Goal: Check status: Check status

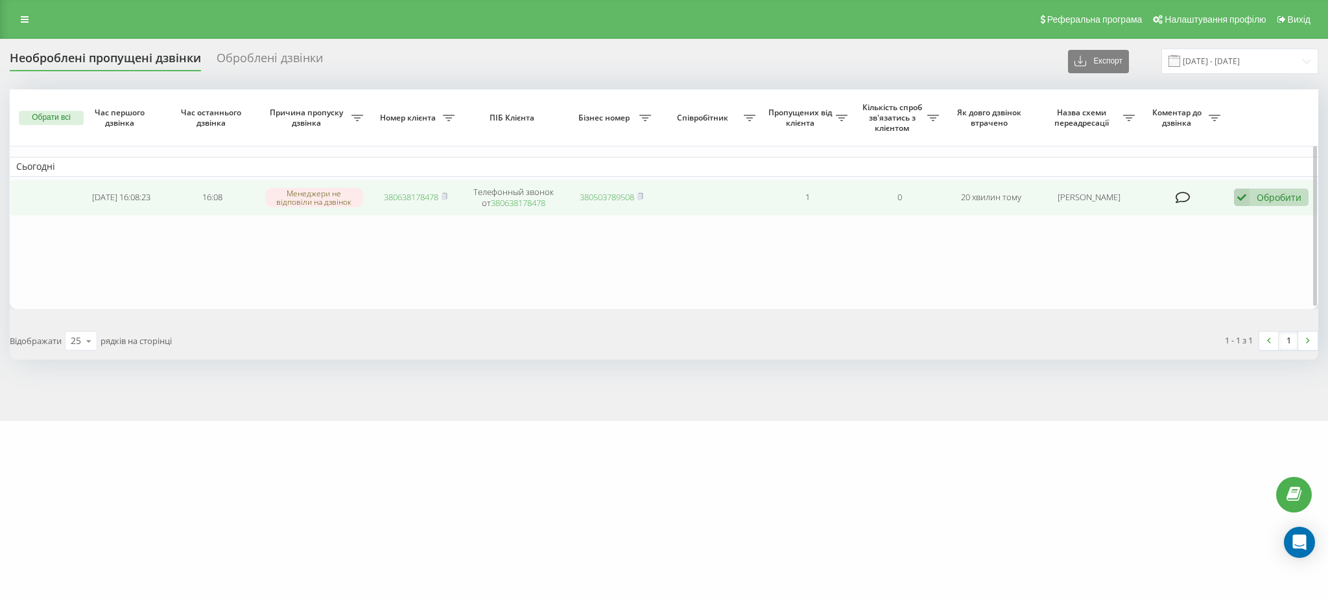
click at [409, 194] on link "380638178478" at bounding box center [411, 197] width 54 height 12
